Goal: Book appointment/travel/reservation

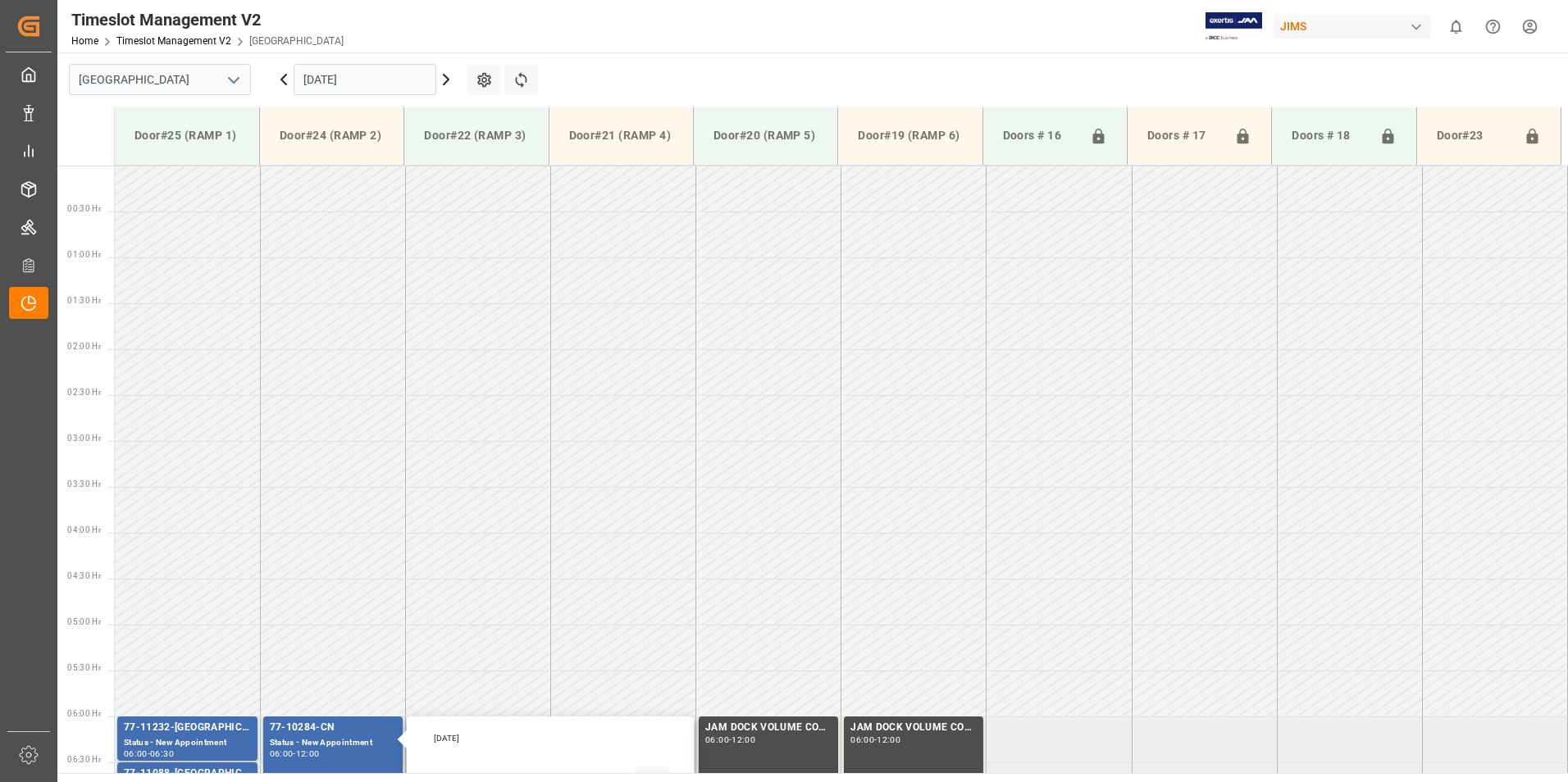
scroll to position [528, 0]
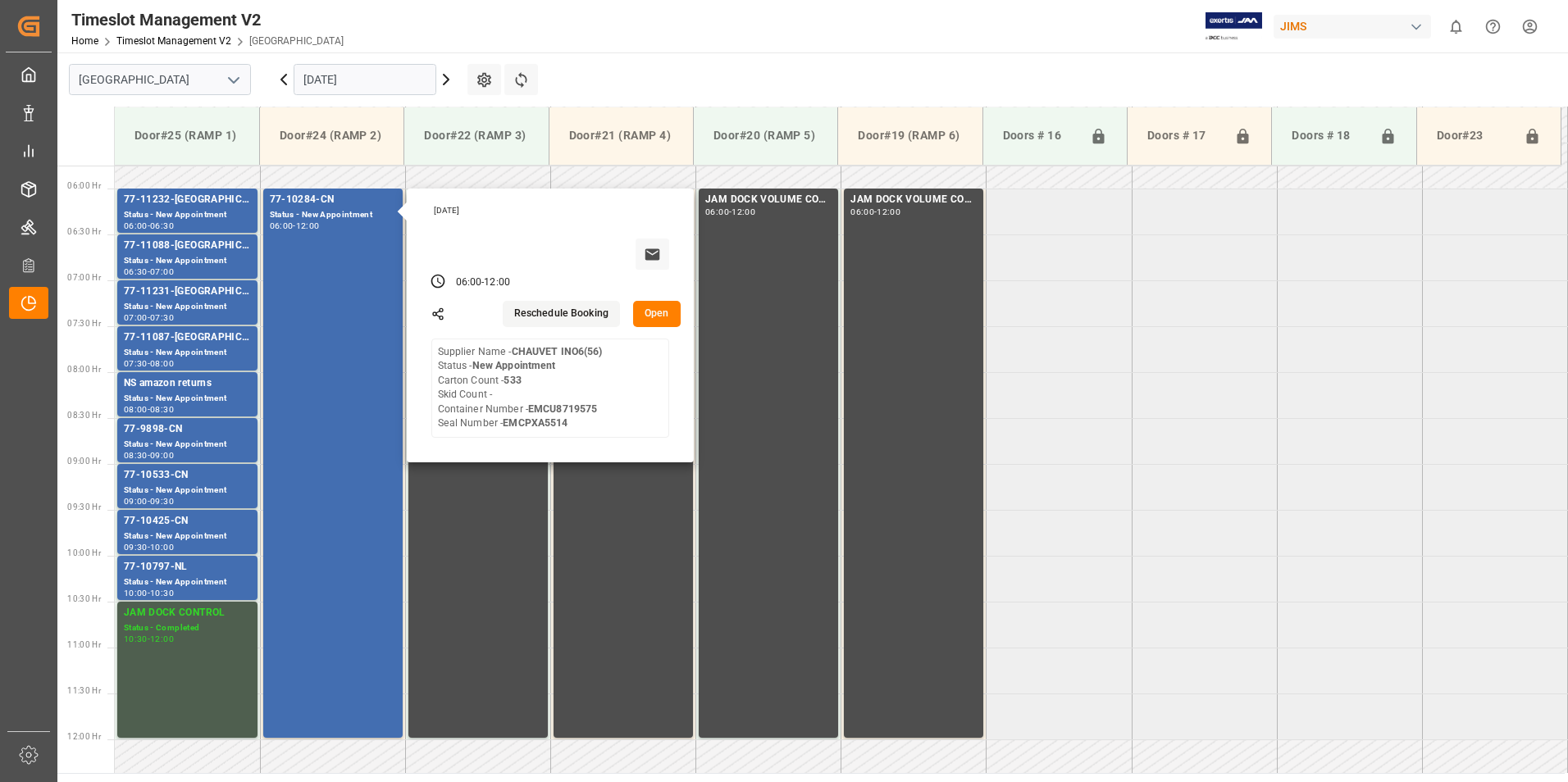
click at [331, 73] on input "[DATE]" at bounding box center [365, 79] width 143 height 31
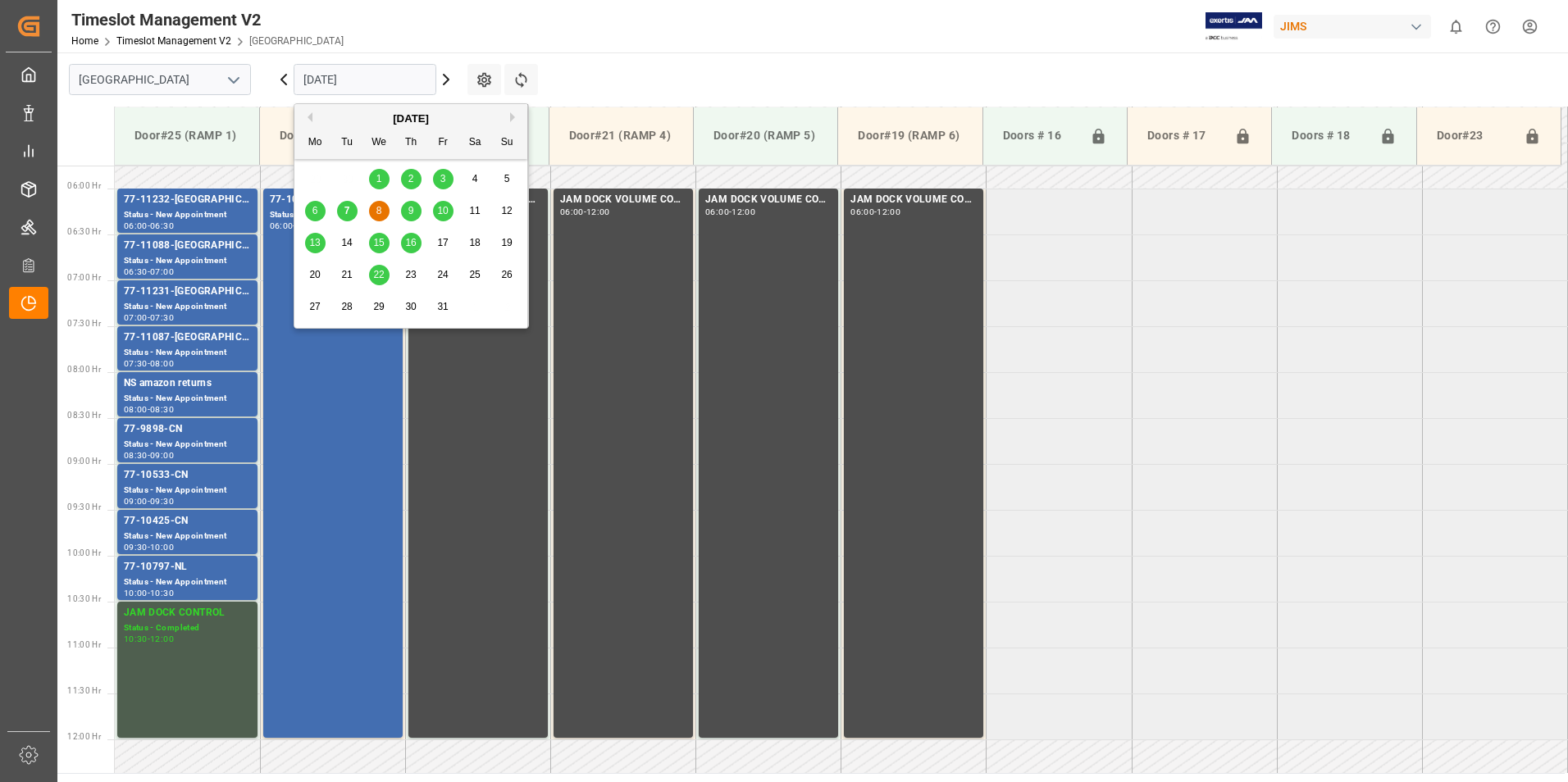
click at [378, 212] on span "8" at bounding box center [379, 211] width 6 height 12
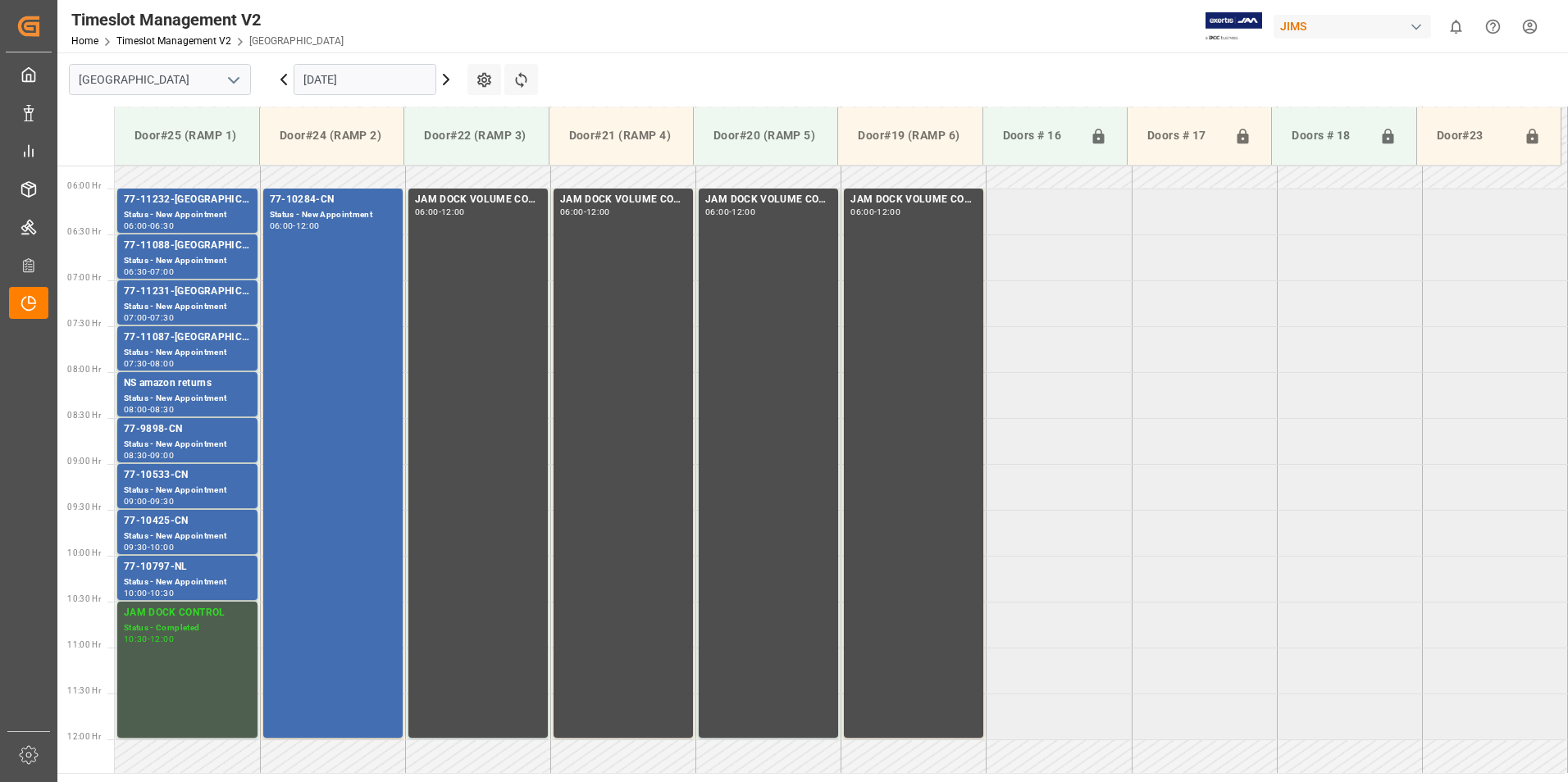
click at [346, 79] on input "[DATE]" at bounding box center [365, 79] width 143 height 31
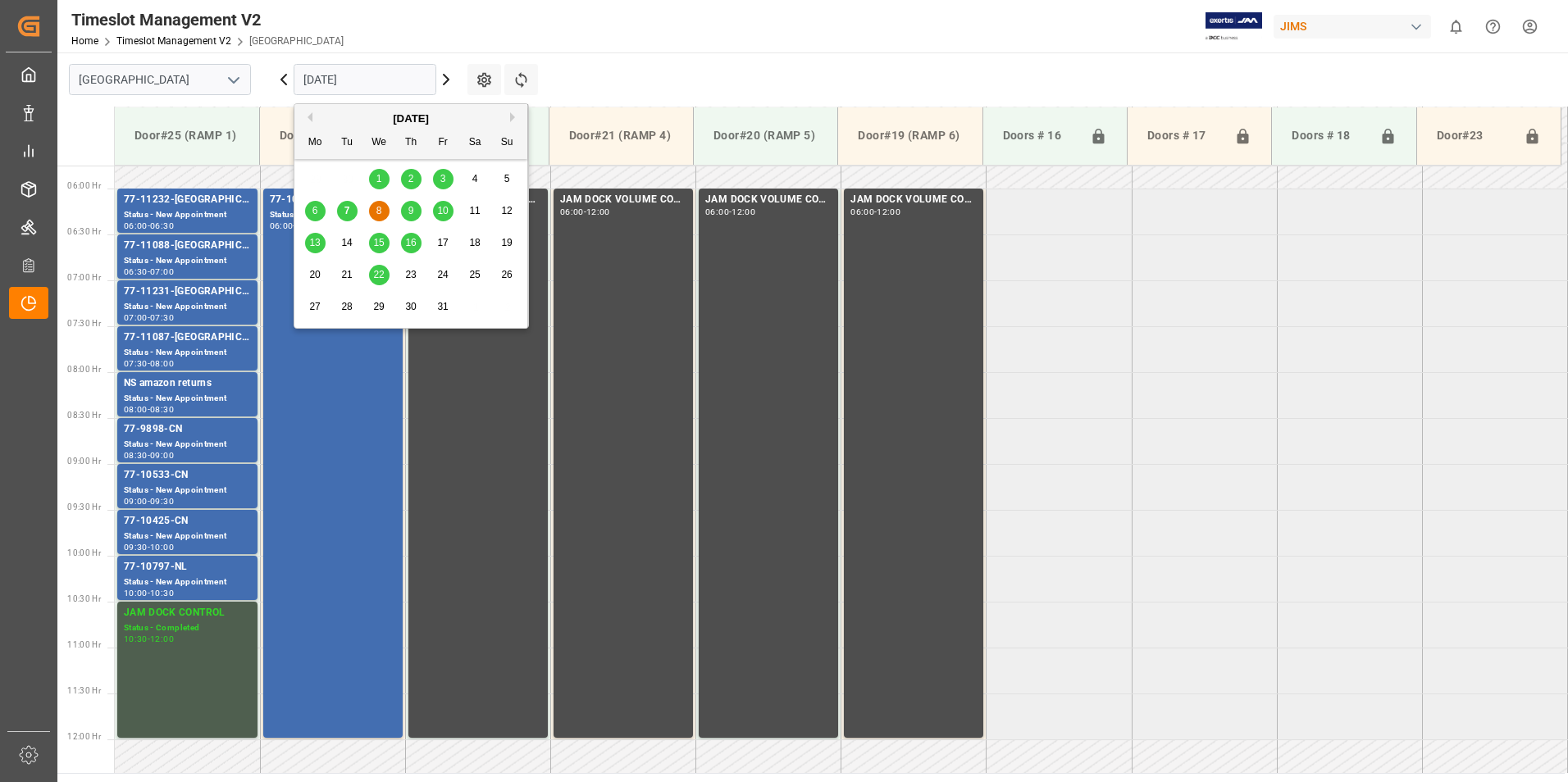
click at [410, 214] on span "9" at bounding box center [411, 211] width 6 height 12
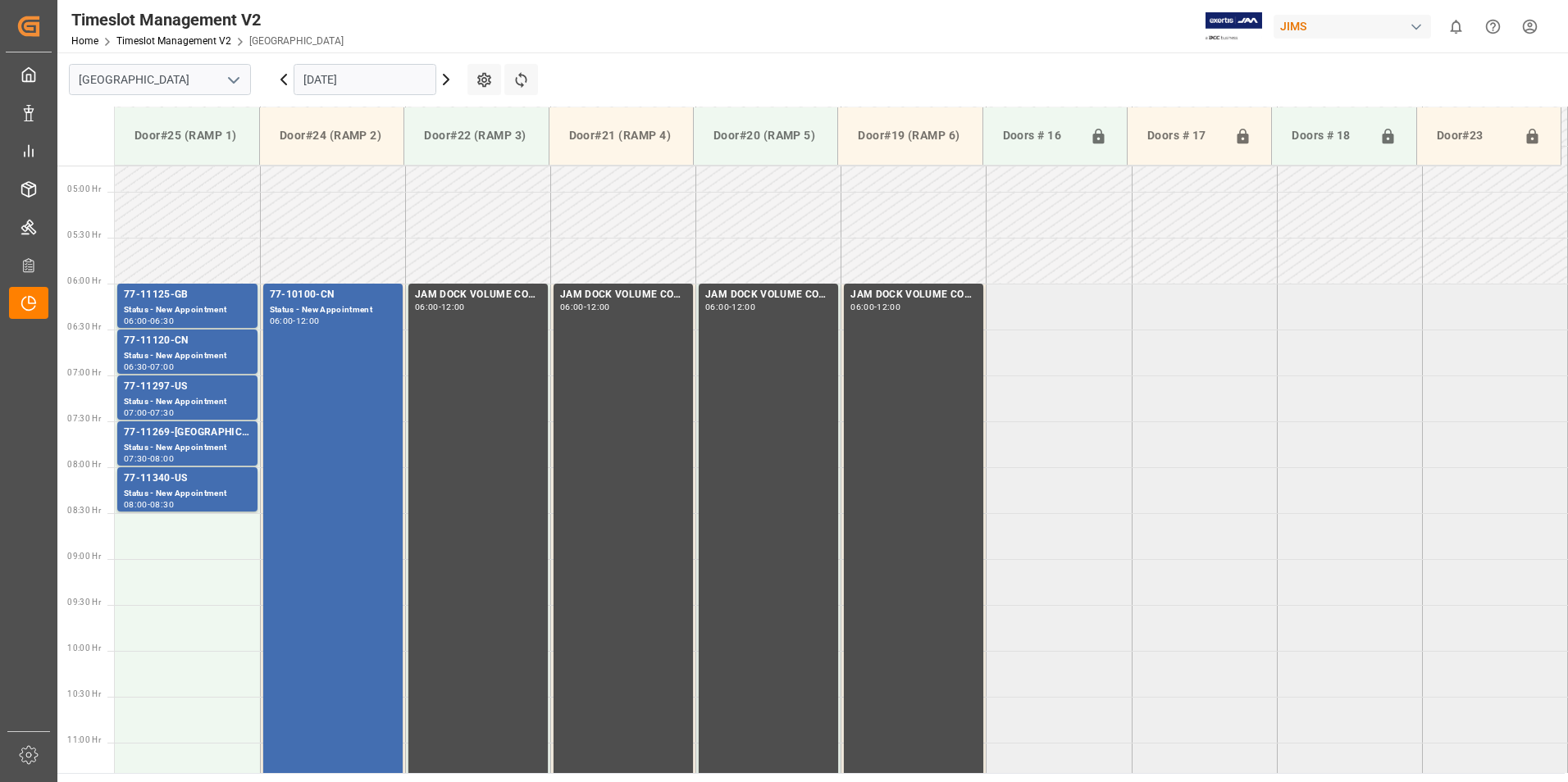
scroll to position [456, 0]
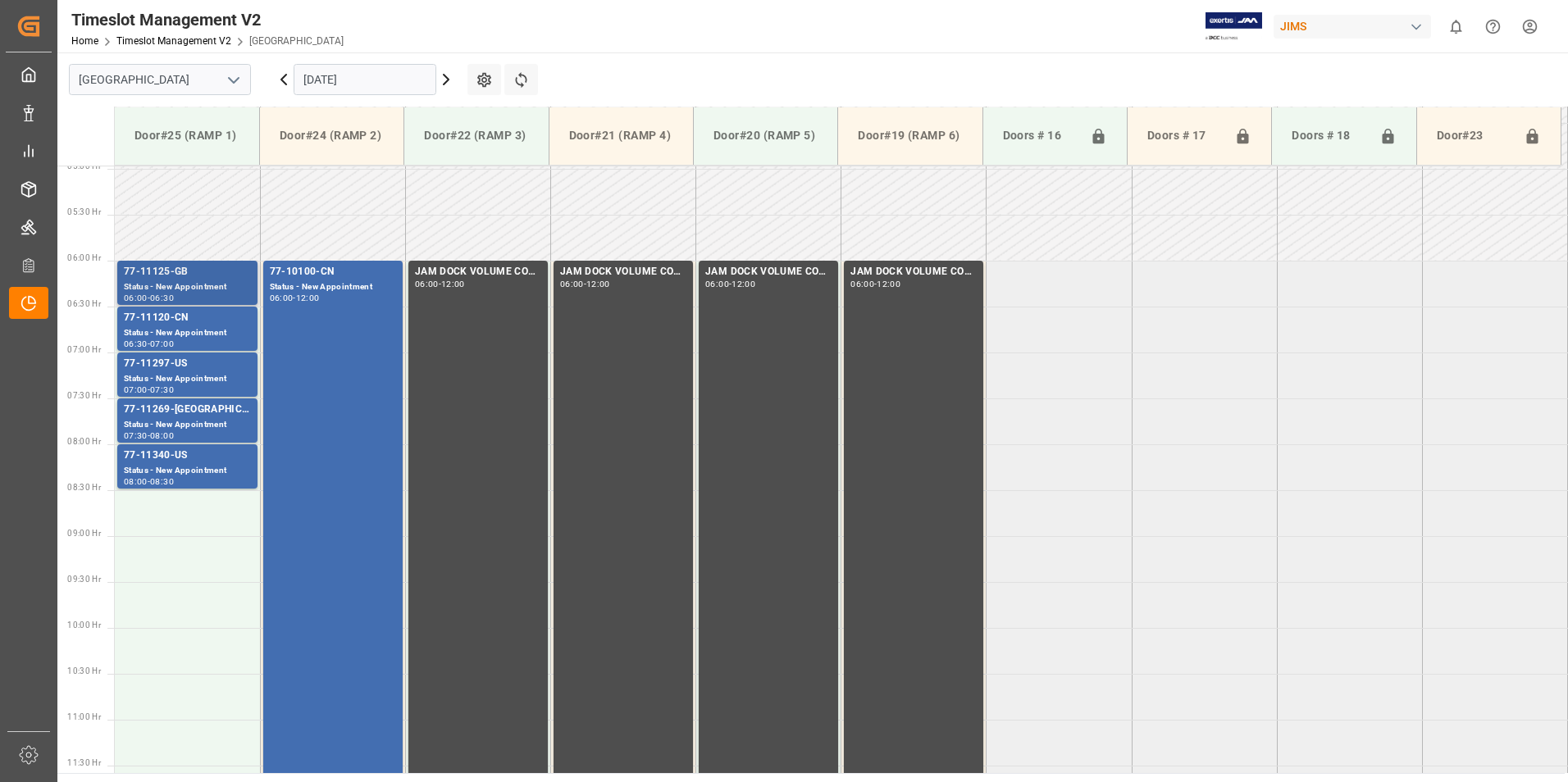
click at [166, 272] on div "77-11125-GB" at bounding box center [187, 273] width 127 height 17
click at [174, 329] on div "Status - New Appointment" at bounding box center [187, 333] width 127 height 14
click at [178, 370] on div "77-11297-US" at bounding box center [187, 365] width 127 height 17
click at [181, 410] on div "77-11269-[GEOGRAPHIC_DATA]" at bounding box center [187, 410] width 127 height 17
click at [177, 456] on div "77-11340-US" at bounding box center [187, 456] width 127 height 17
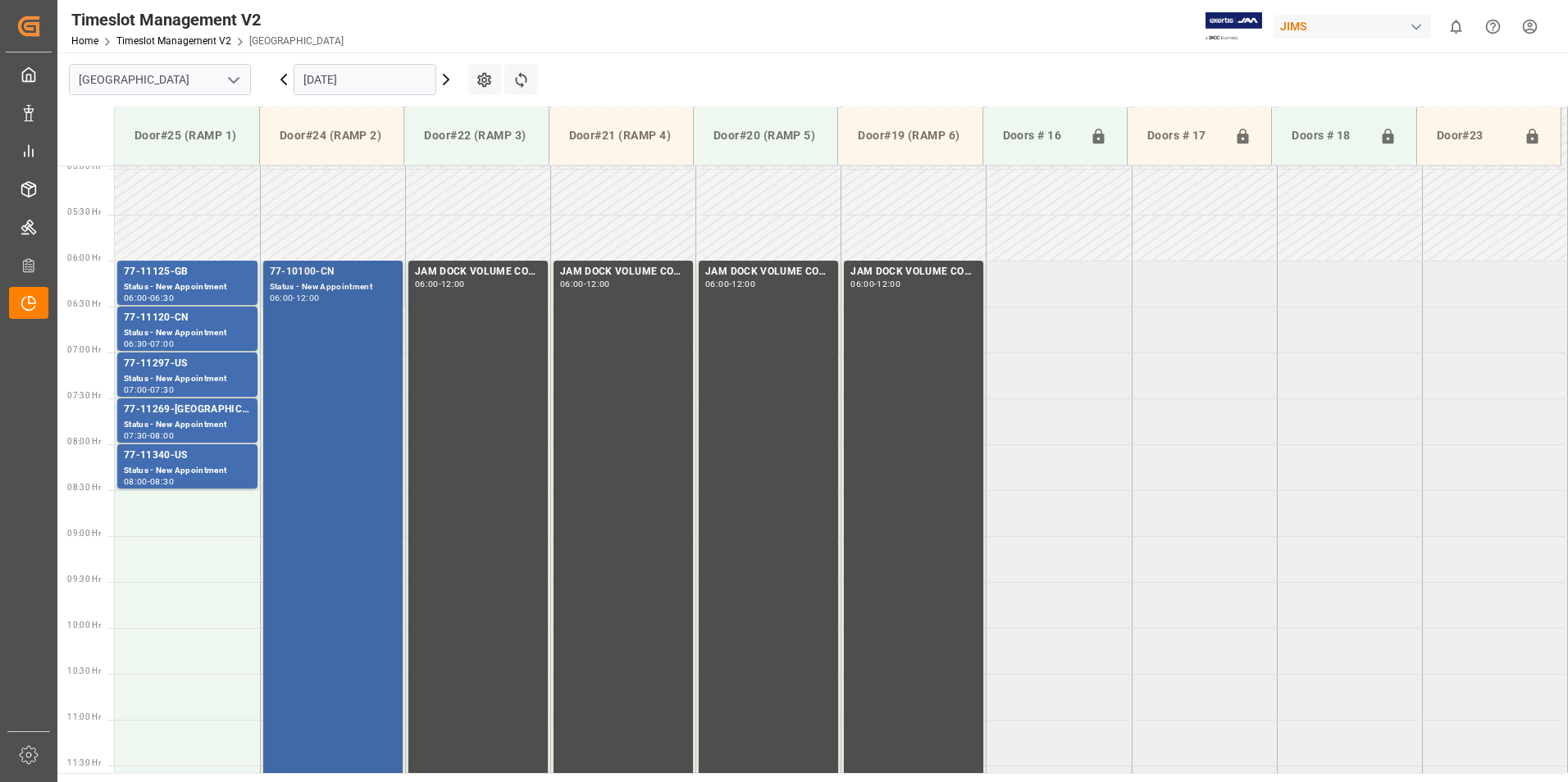
click at [316, 274] on div "77-10100-CN" at bounding box center [333, 273] width 126 height 17
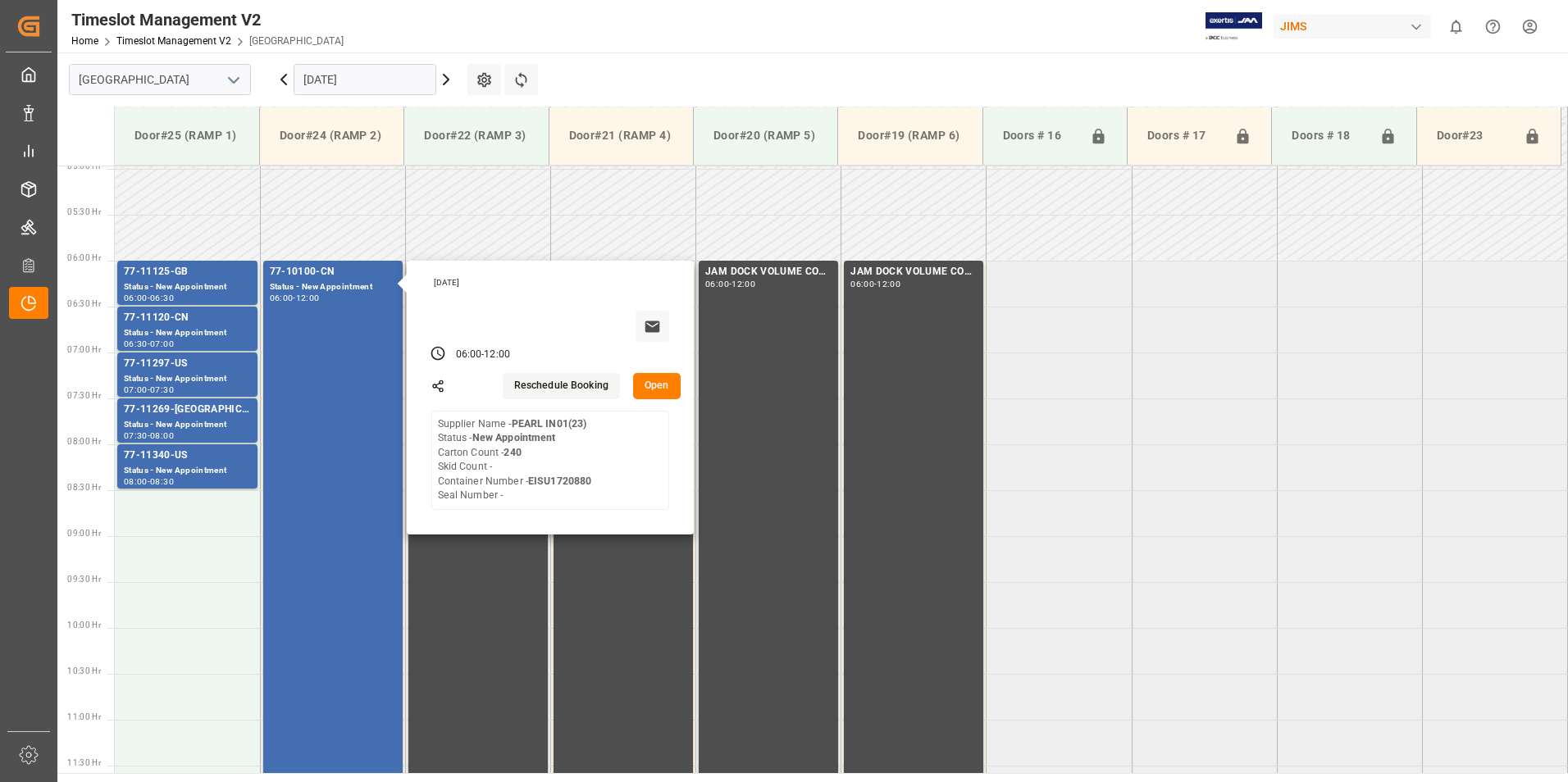
click at [345, 78] on input "[DATE]" at bounding box center [365, 79] width 143 height 31
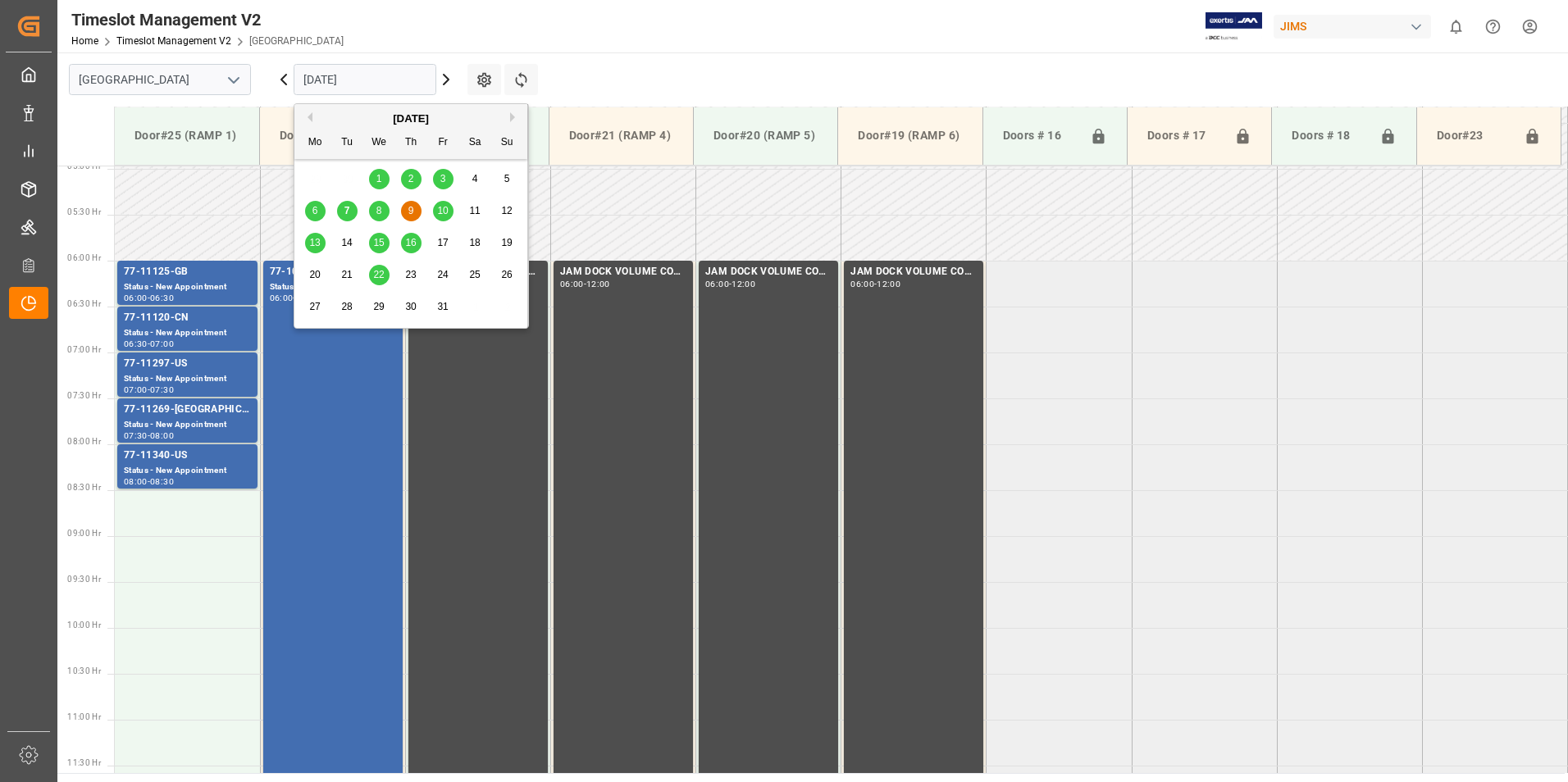
click at [442, 214] on span "10" at bounding box center [442, 211] width 11 height 12
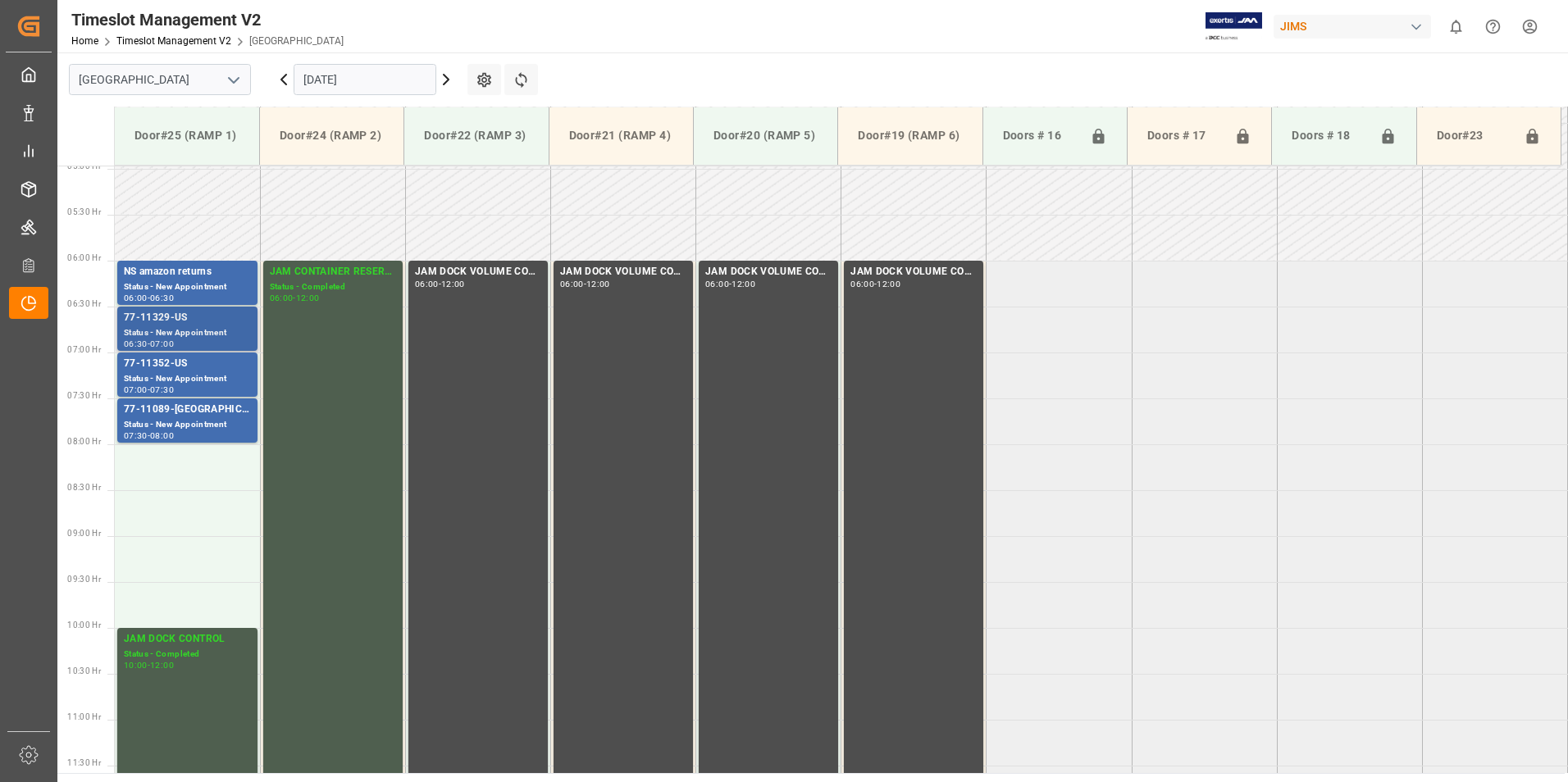
click at [153, 320] on div "77-11329-US" at bounding box center [187, 319] width 127 height 17
click at [171, 366] on div "77-11352-US" at bounding box center [187, 365] width 127 height 17
click at [165, 416] on div "77-11089-[GEOGRAPHIC_DATA]" at bounding box center [187, 410] width 127 height 17
